Goal: Information Seeking & Learning: Learn about a topic

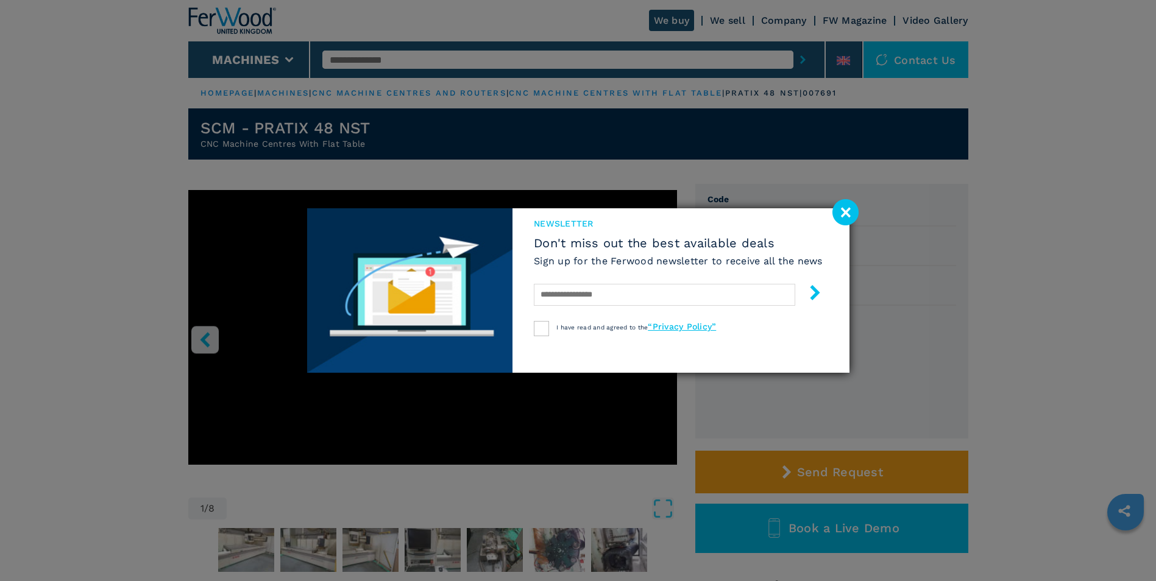
click at [847, 212] on image at bounding box center [846, 212] width 26 height 26
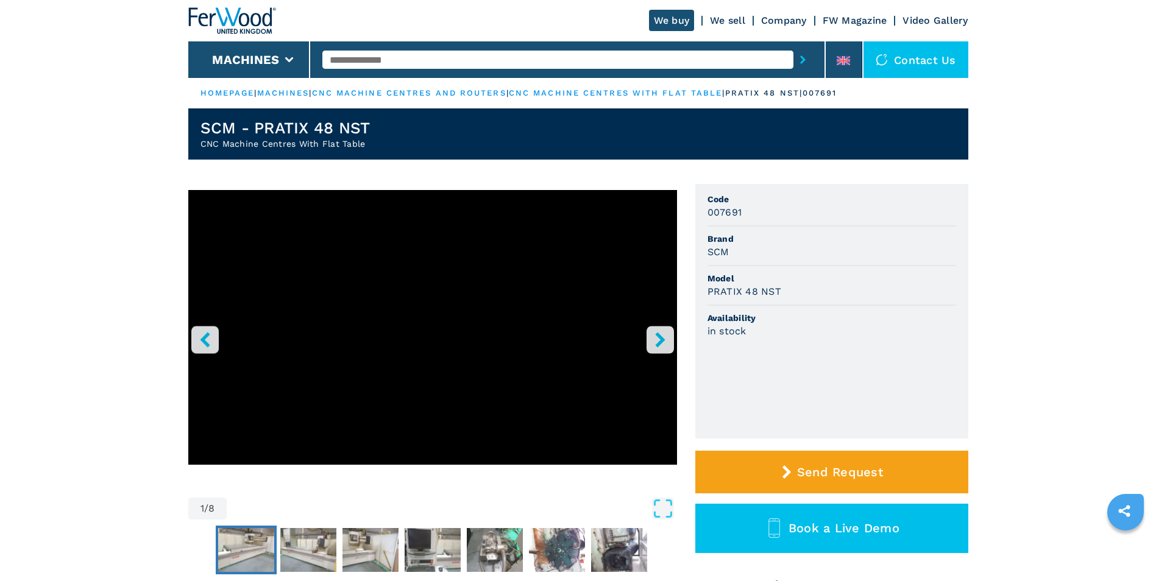
click at [255, 548] on img "Go to Slide 2" at bounding box center [246, 550] width 56 height 44
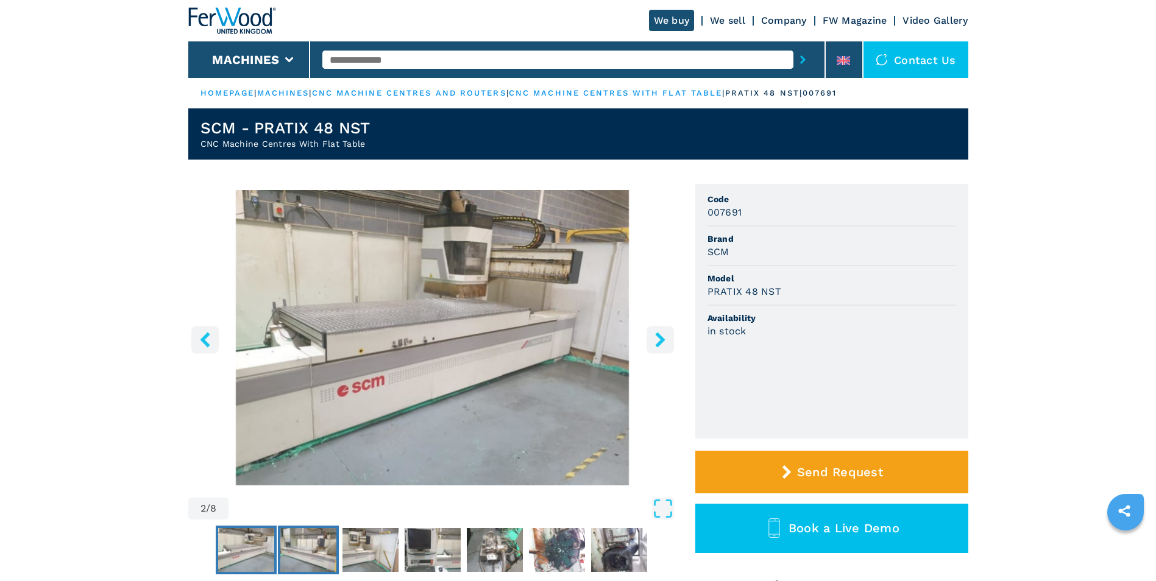
click at [325, 548] on img "Go to Slide 3" at bounding box center [308, 550] width 56 height 44
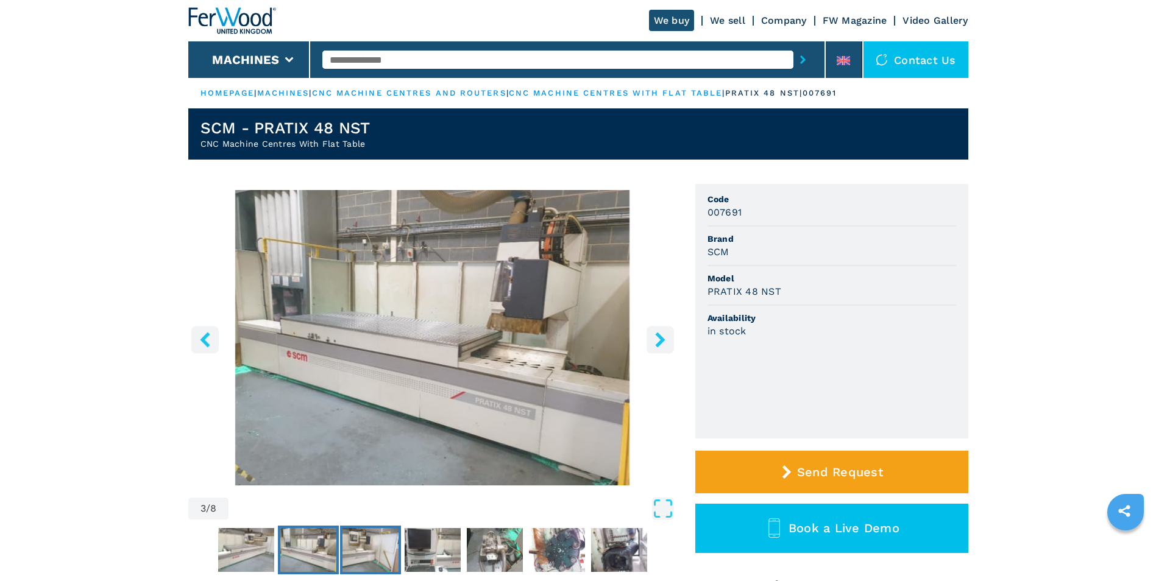
click at [371, 540] on img "Go to Slide 4" at bounding box center [371, 550] width 56 height 44
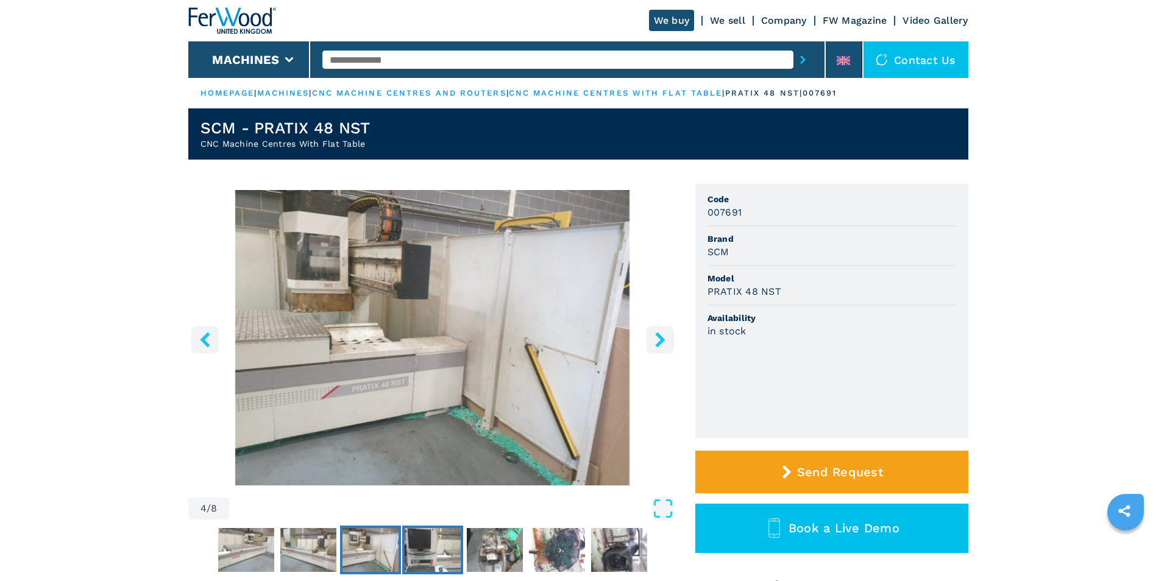
click at [419, 546] on img "Go to Slide 5" at bounding box center [433, 550] width 56 height 44
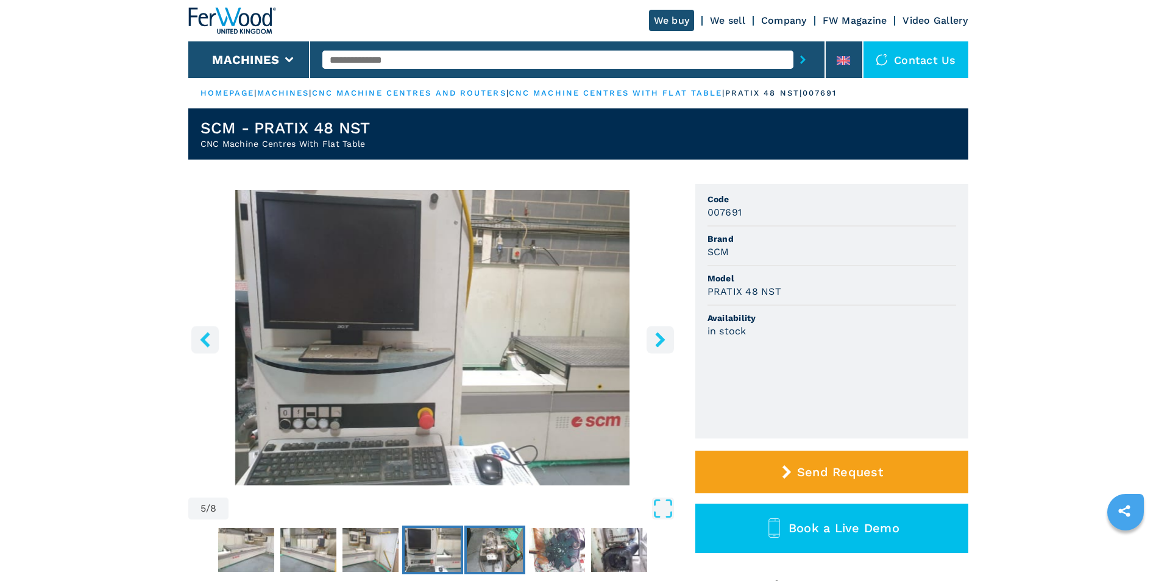
click at [485, 547] on img "Go to Slide 6" at bounding box center [495, 550] width 56 height 44
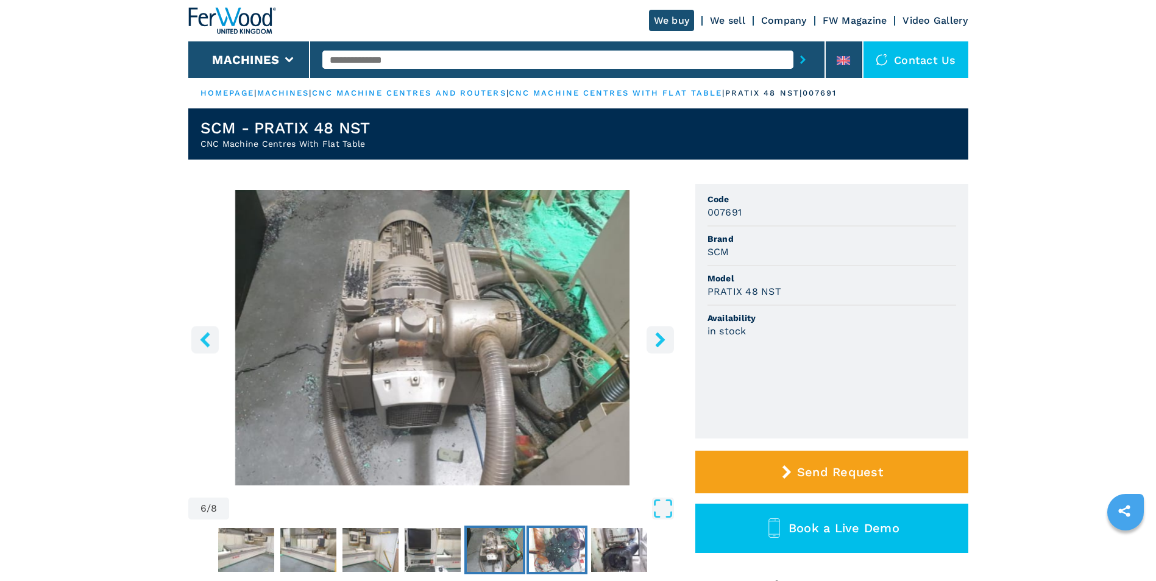
click at [544, 545] on img "Go to Slide 7" at bounding box center [557, 550] width 56 height 44
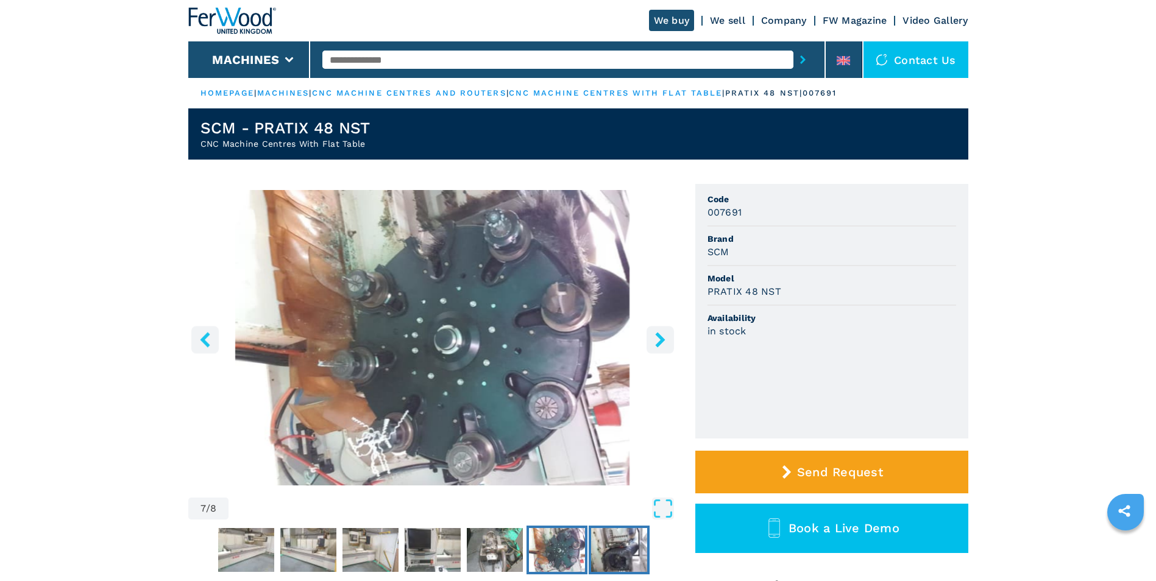
click at [615, 544] on img "Go to Slide 8" at bounding box center [619, 550] width 56 height 44
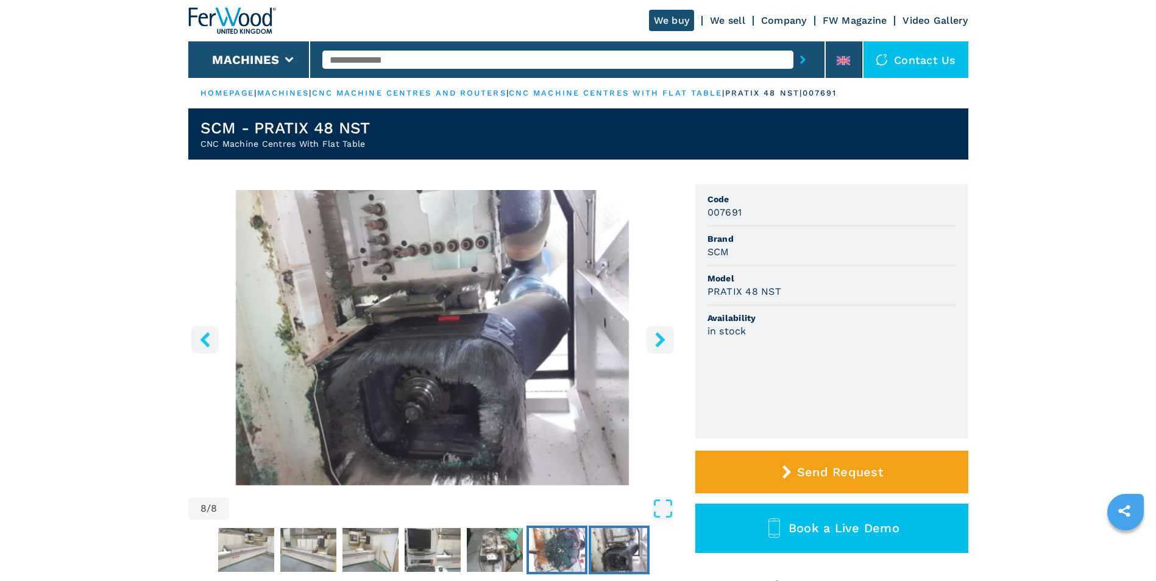
click at [562, 553] on img "Go to Slide 7" at bounding box center [557, 550] width 56 height 44
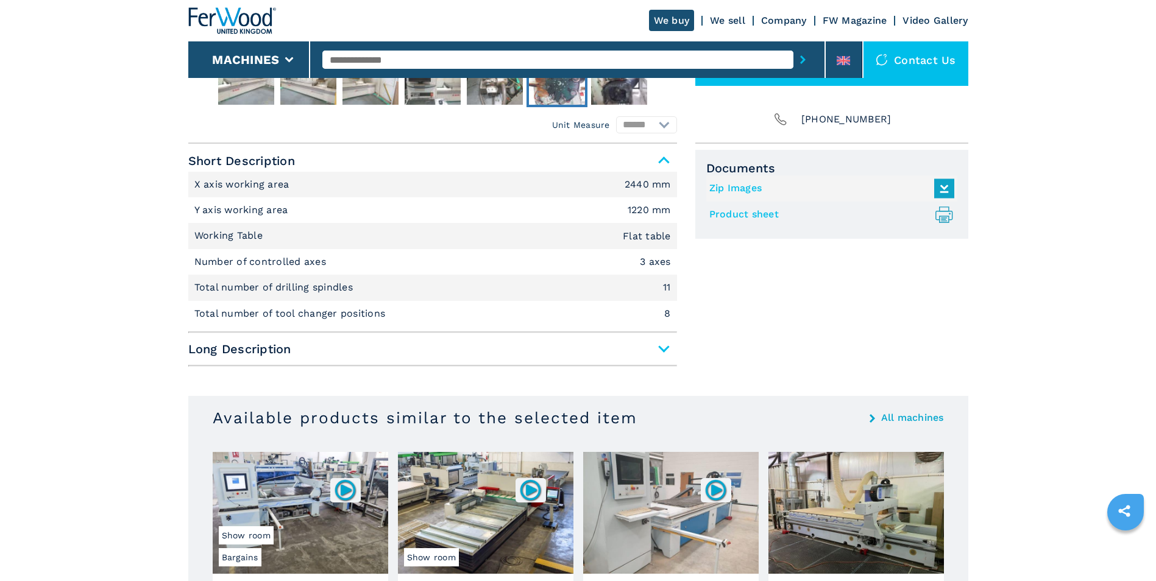
scroll to position [549, 0]
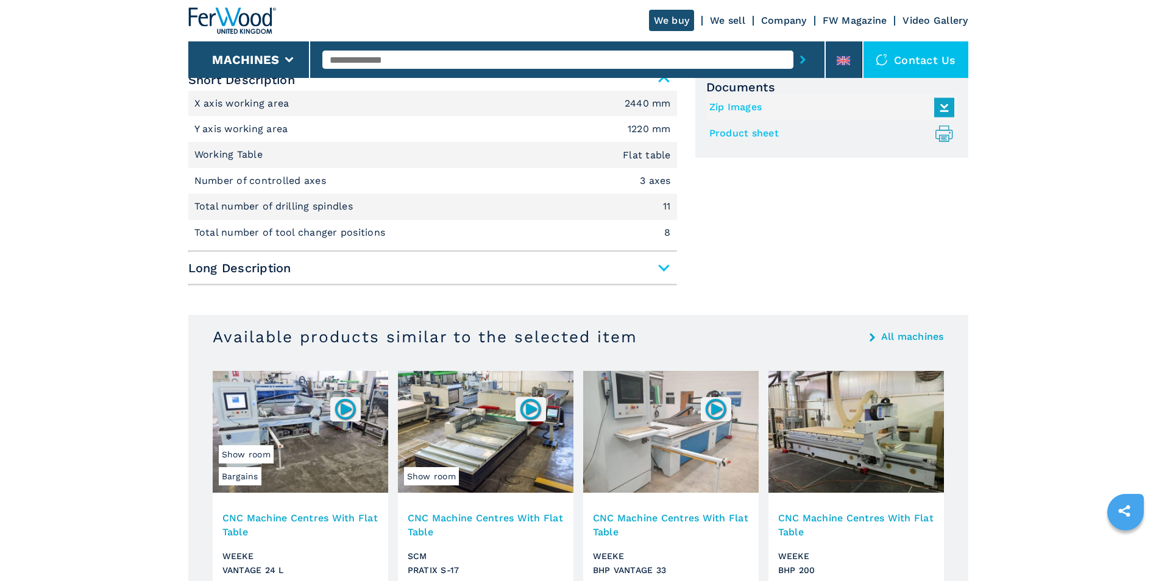
click at [662, 271] on span "Long Description" at bounding box center [432, 268] width 489 height 22
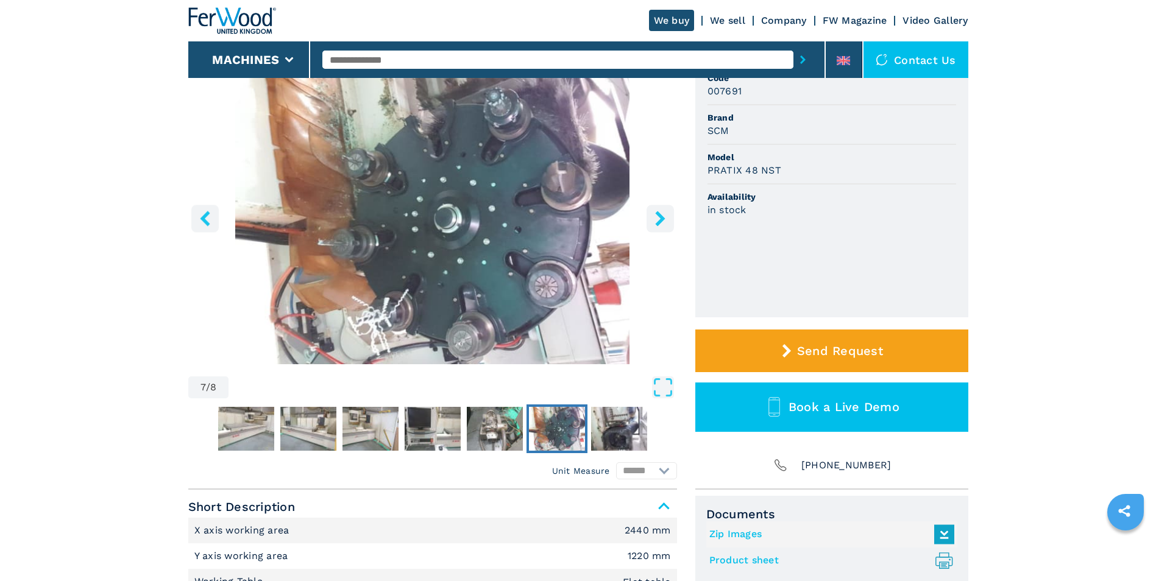
scroll to position [122, 0]
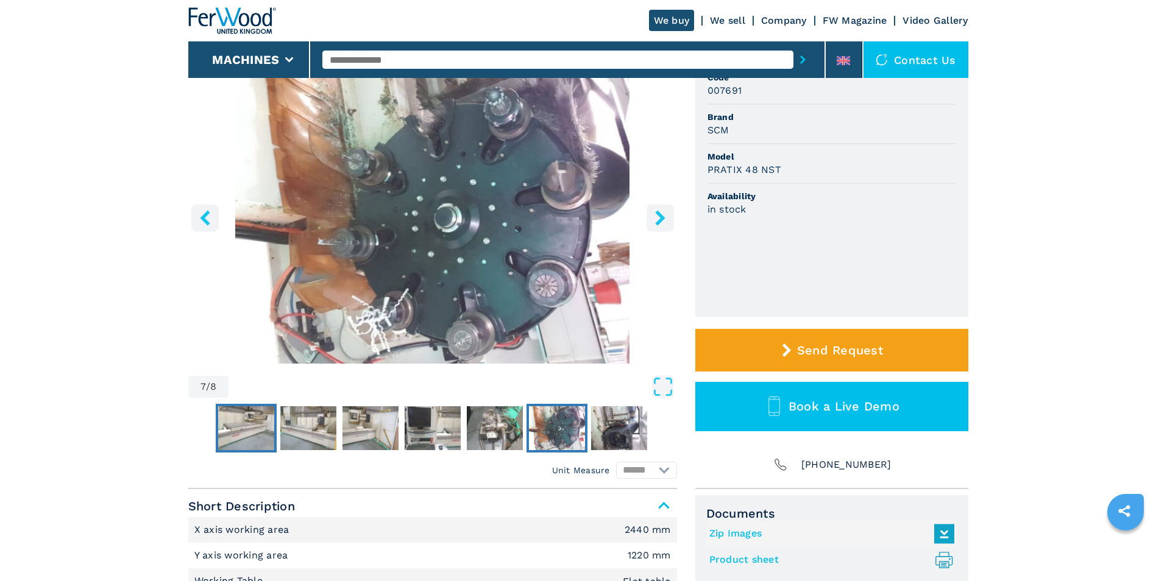
click at [259, 425] on img "Go to Slide 2" at bounding box center [246, 429] width 56 height 44
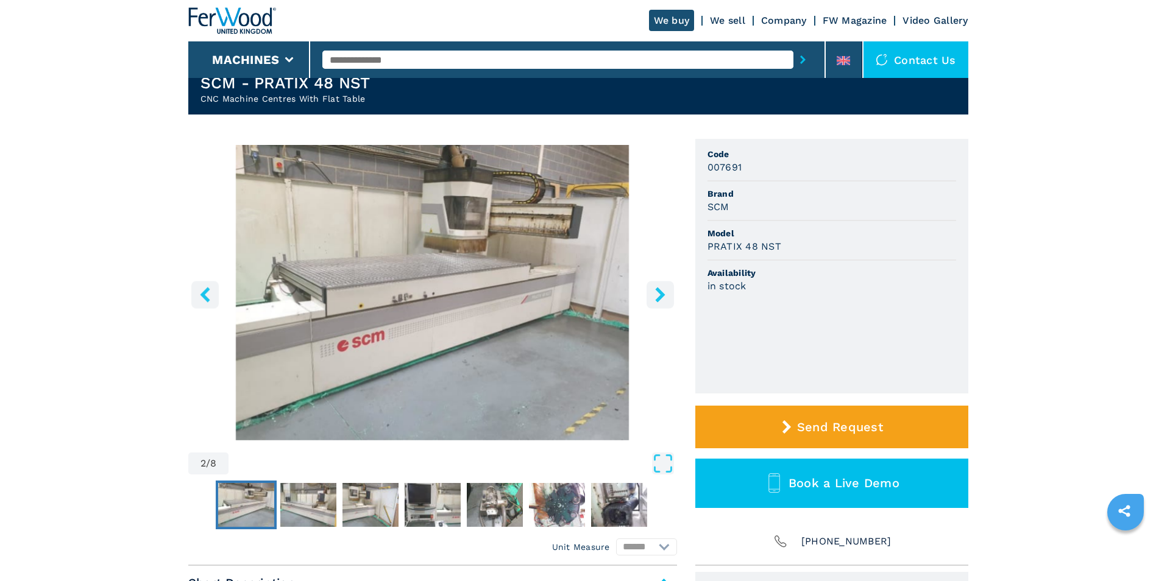
scroll to position [0, 0]
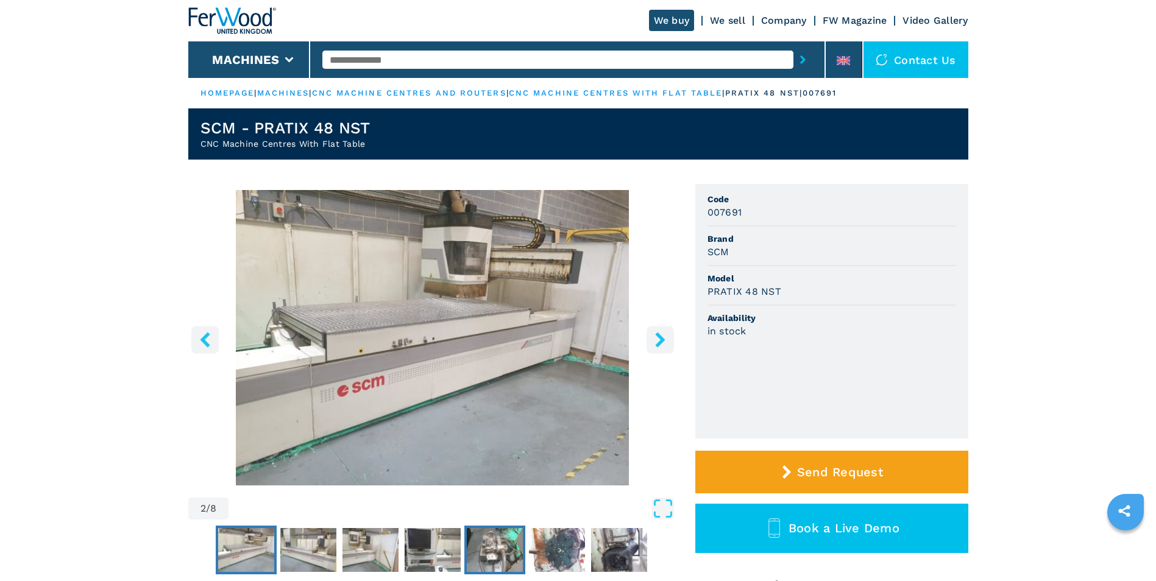
click at [502, 565] on img "Go to Slide 6" at bounding box center [495, 550] width 56 height 44
